Goal: Task Accomplishment & Management: Use online tool/utility

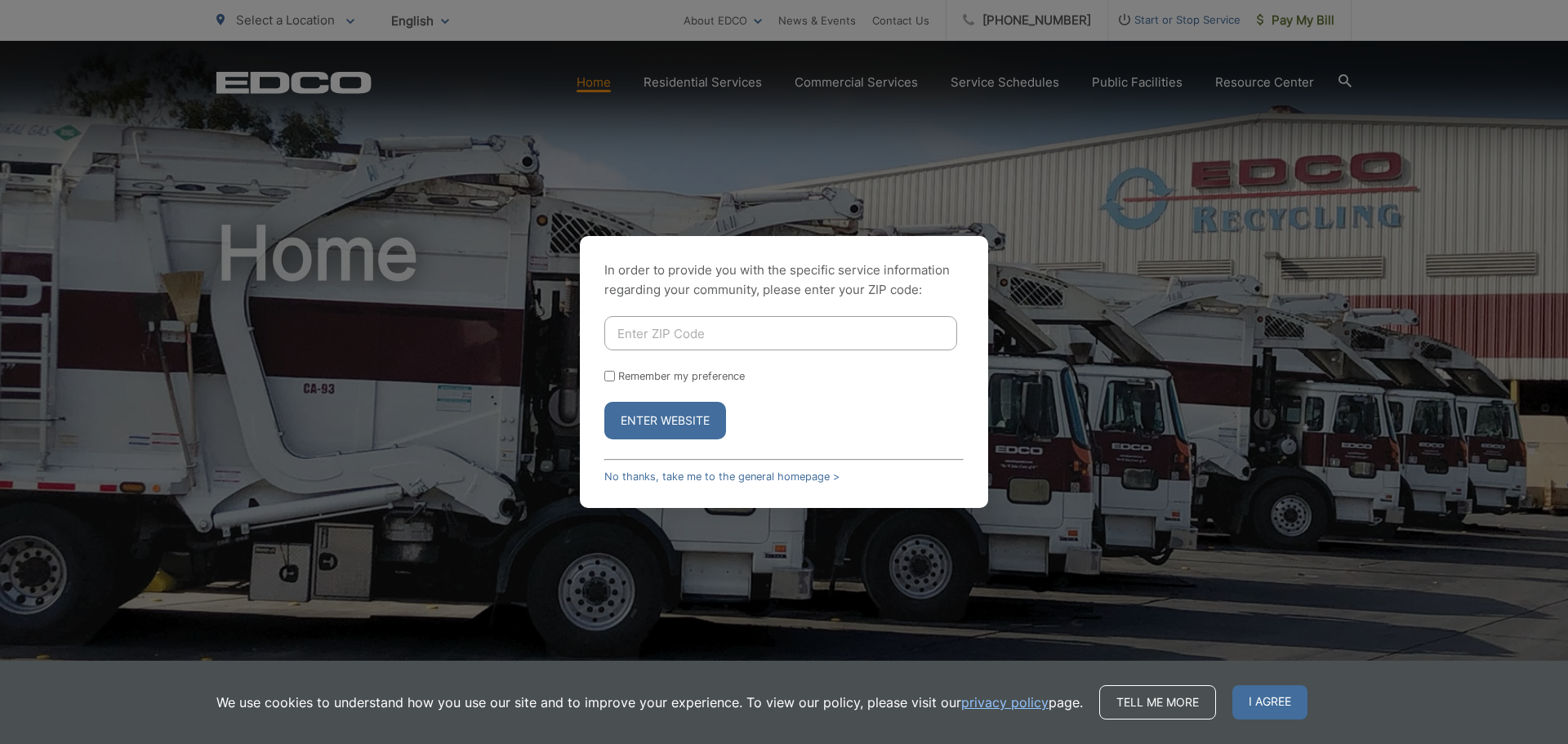
click at [846, 333] on input "Enter ZIP Code" at bounding box center [781, 333] width 353 height 35
type input "92123"
click at [681, 424] on button "Enter Website" at bounding box center [665, 420] width 122 height 38
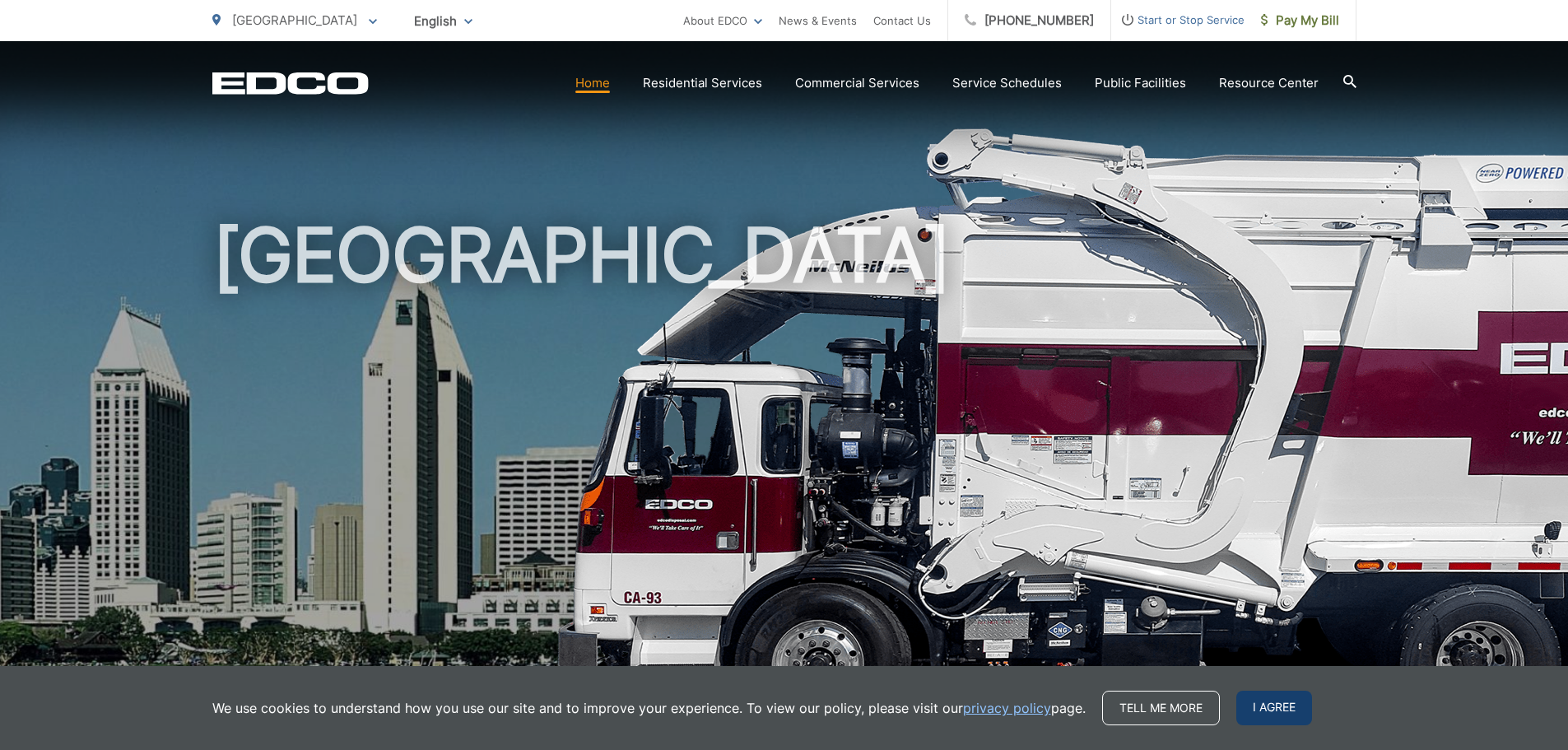
click at [1280, 703] on span "I agree" at bounding box center [1274, 708] width 76 height 35
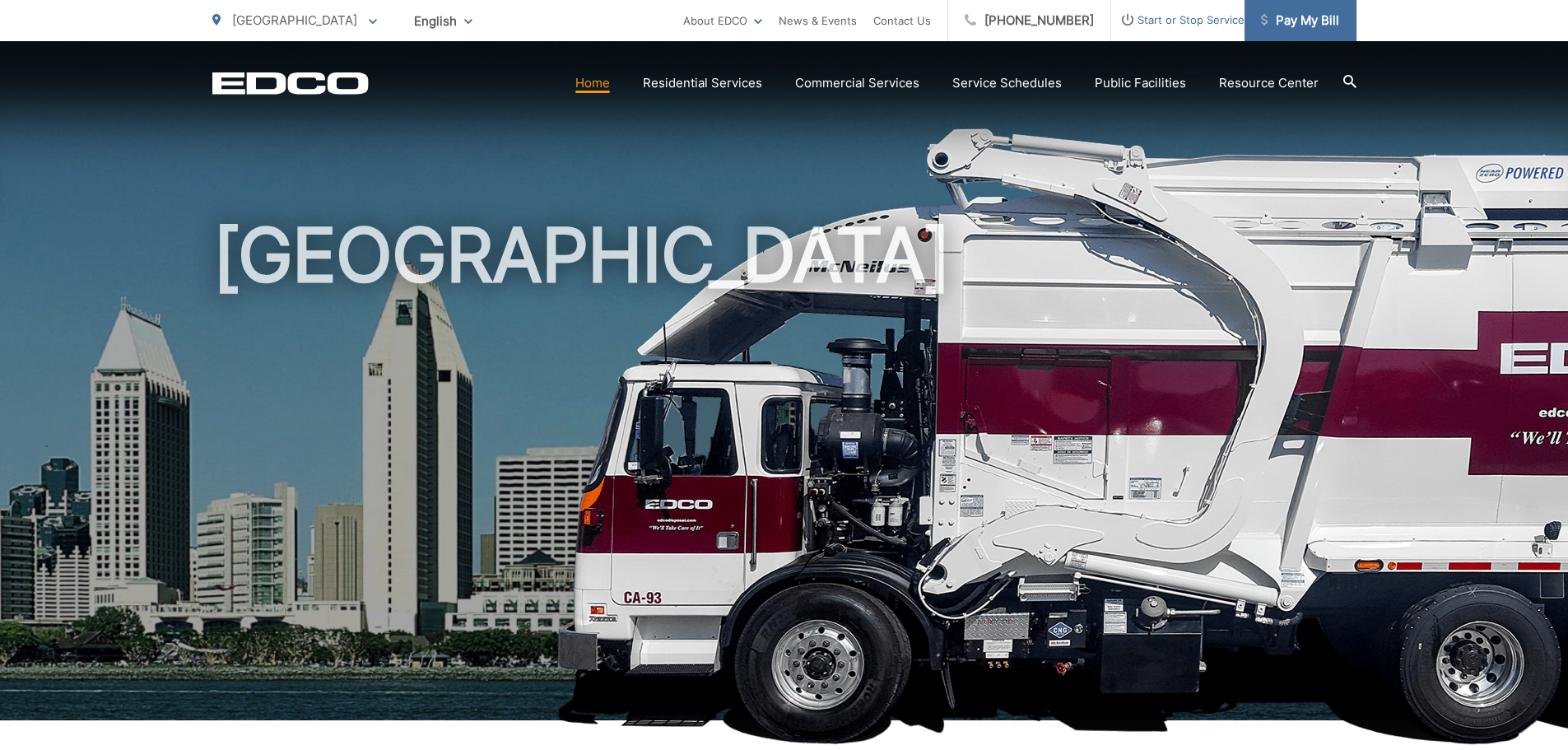
click at [1307, 24] on span "Pay My Bill" at bounding box center [1300, 20] width 78 height 19
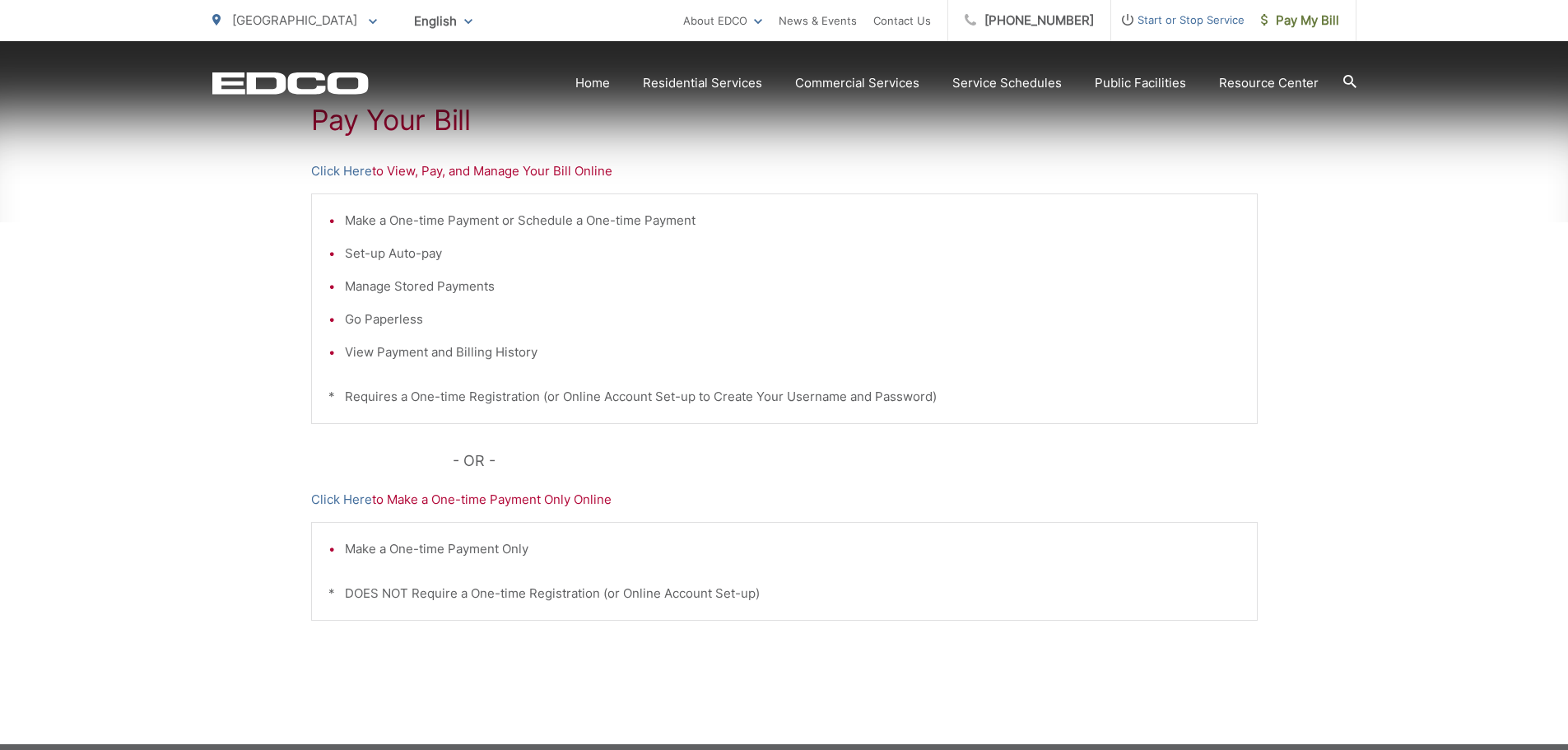
scroll to position [421, 0]
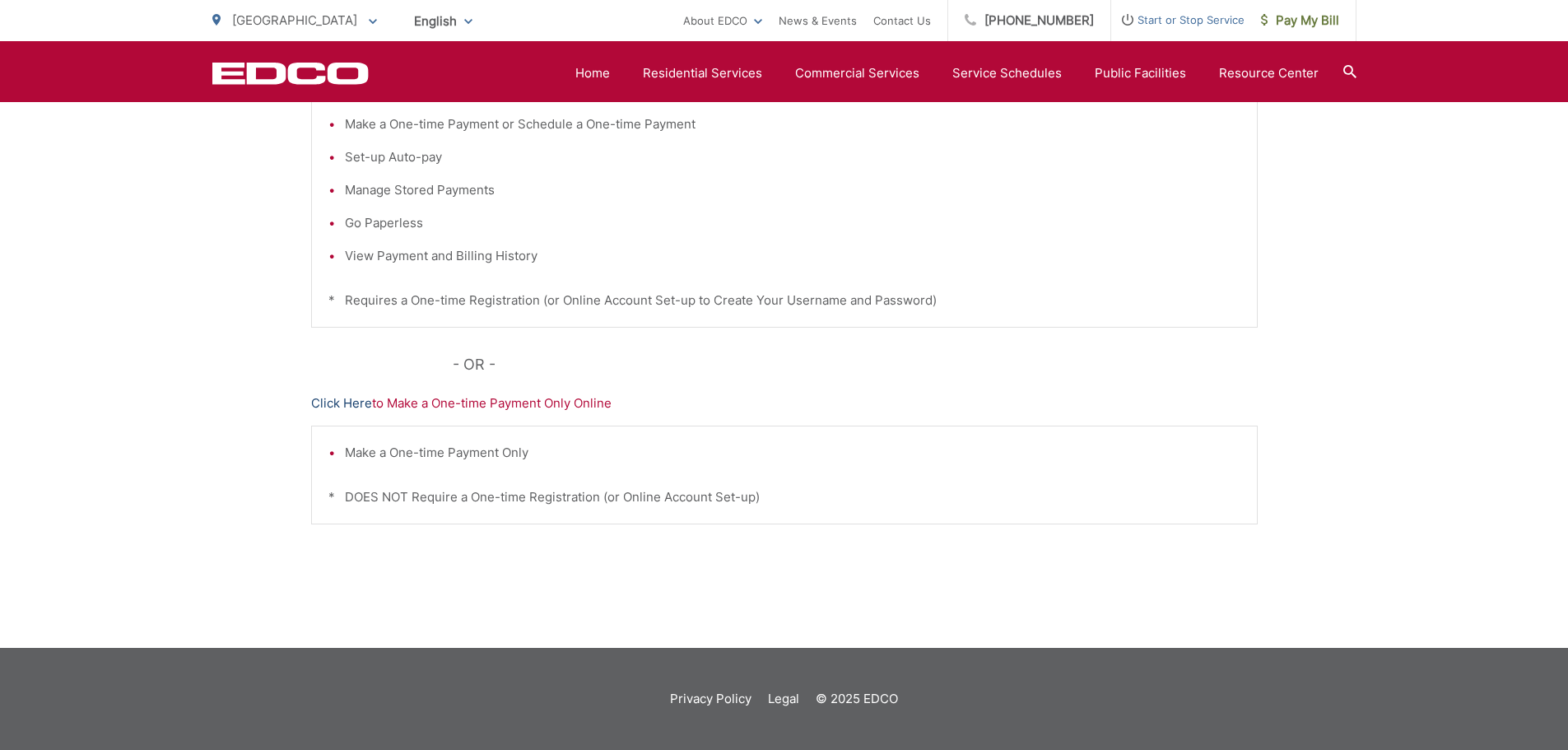
click at [344, 401] on link "Click Here" at bounding box center [341, 403] width 61 height 19
